Goal: Information Seeking & Learning: Compare options

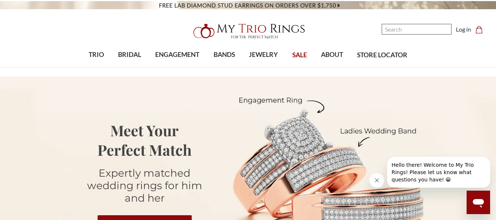
click at [414, 29] on input "Search" at bounding box center [417, 29] width 70 height 11
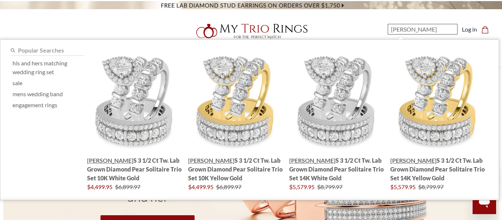
type input "florens"
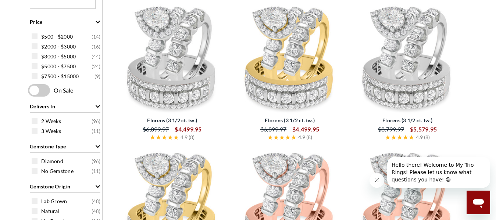
click at [152, 59] on img at bounding box center [172, 58] width 112 height 112
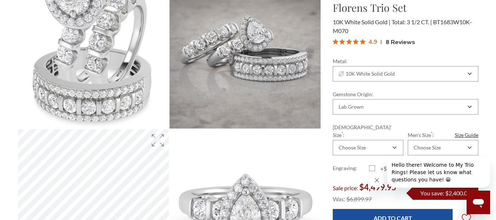
scroll to position [95, 0]
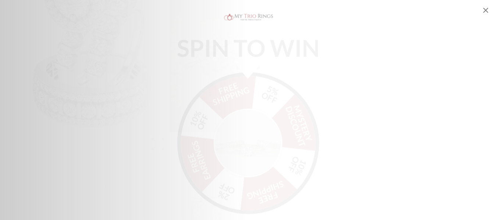
click at [379, 180] on div "SPIN TO WIN FREE SHIPPING 5% OFF Mystery Discount 10% OFF FREE SHIPPING 2% OFF …" at bounding box center [248, 110] width 496 height 201
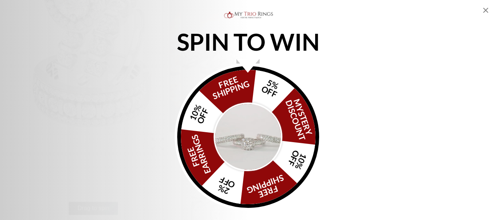
click at [484, 11] on icon "Close popup" at bounding box center [486, 10] width 9 height 9
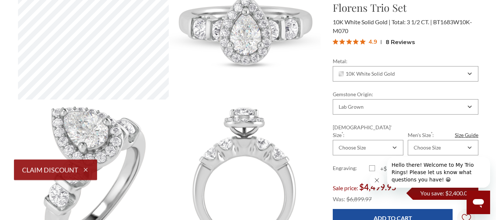
scroll to position [280, 0]
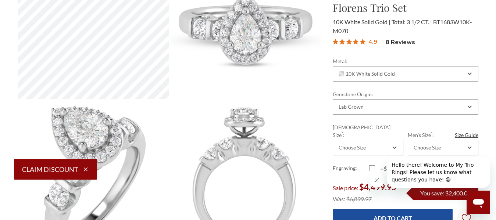
click at [379, 176] on button "Close message from company" at bounding box center [377, 180] width 15 height 15
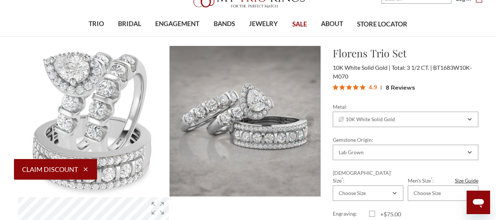
scroll to position [0, 0]
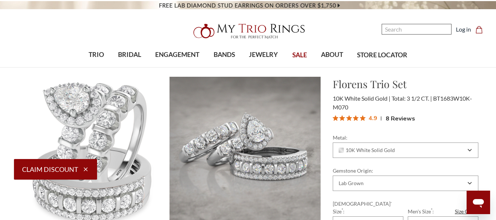
click at [423, 31] on input "Search" at bounding box center [417, 29] width 70 height 11
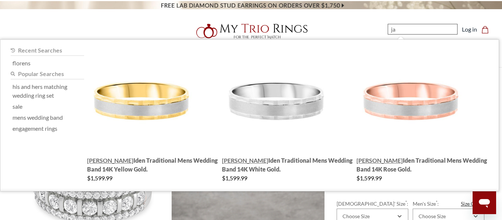
type input "j"
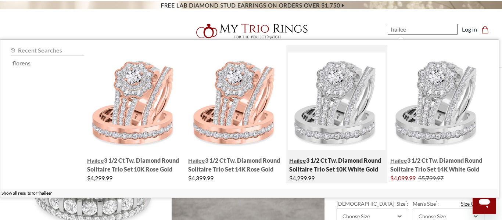
type input "hailee"
click at [341, 138] on img "; Total Products 4" at bounding box center [336, 101] width 97 height 97
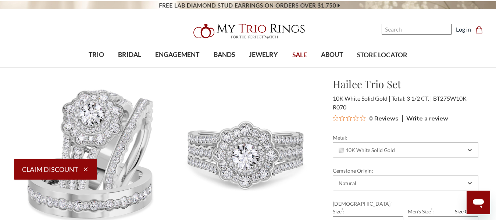
click at [384, 31] on nav "Search Search Search Log in Cart Cart 0" at bounding box center [422, 25] width 139 height 50
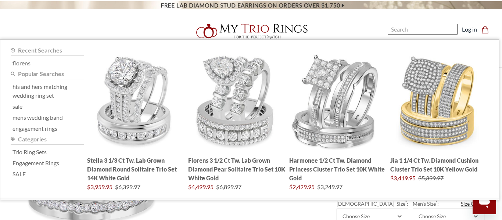
click at [384, 31] on nav "Search Search Search Log in Cart Cart 0" at bounding box center [428, 25] width 141 height 50
click at [401, 30] on input "Search" at bounding box center [423, 29] width 70 height 11
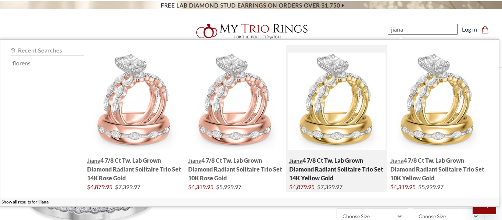
type input "jiana"
click at [367, 90] on img "; Total Products 4" at bounding box center [336, 101] width 97 height 97
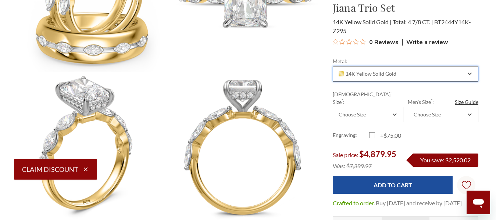
click at [405, 79] on div "14K Yellow Solid Gold" at bounding box center [406, 73] width 146 height 15
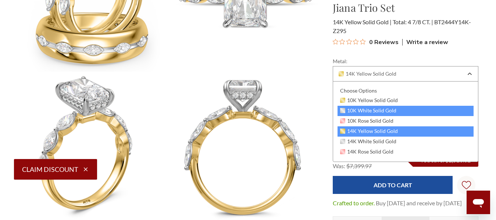
click at [379, 107] on div "10K White Solid Gold" at bounding box center [406, 111] width 136 height 10
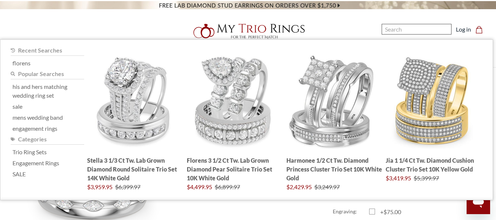
click at [404, 30] on input "Search" at bounding box center [417, 29] width 70 height 11
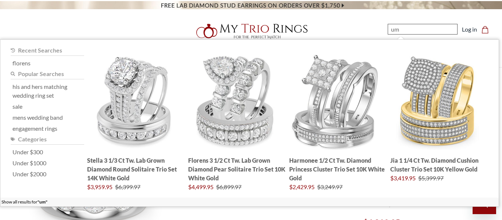
type input "uma"
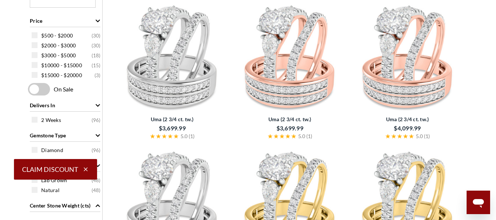
scroll to position [135, 0]
click at [174, 46] on img at bounding box center [172, 57] width 112 height 112
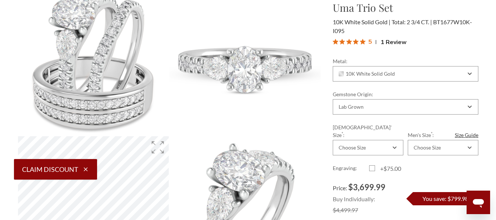
scroll to position [92, 0]
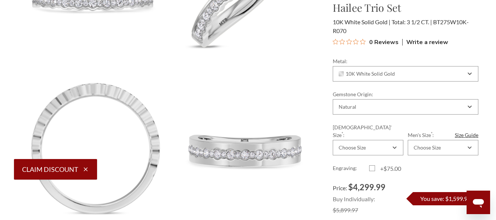
scroll to position [290, 0]
